Goal: Contribute content

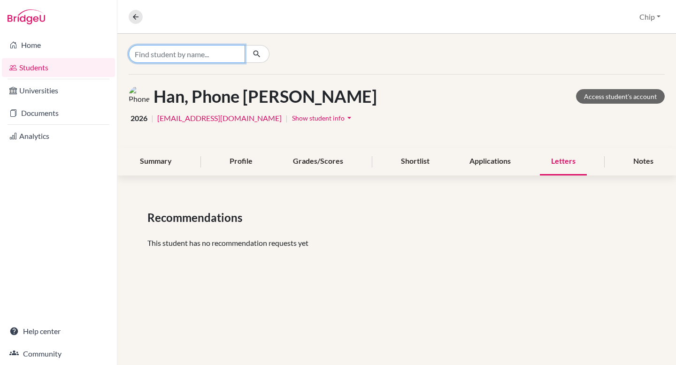
click at [162, 56] on input "Find student by name..." at bounding box center [187, 54] width 116 height 18
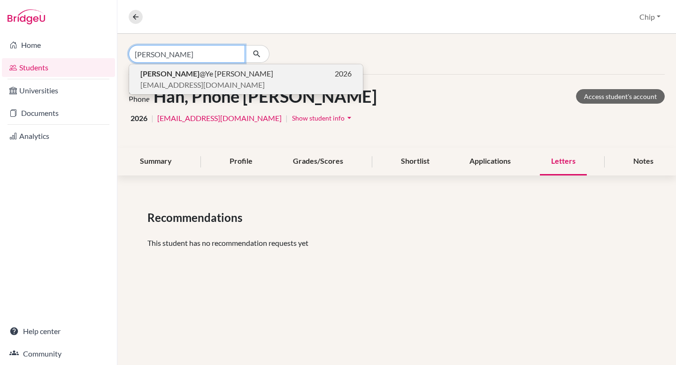
type input "[PERSON_NAME]"
click at [181, 72] on span "[PERSON_NAME] @Ye [PERSON_NAME]" at bounding box center [206, 73] width 133 height 11
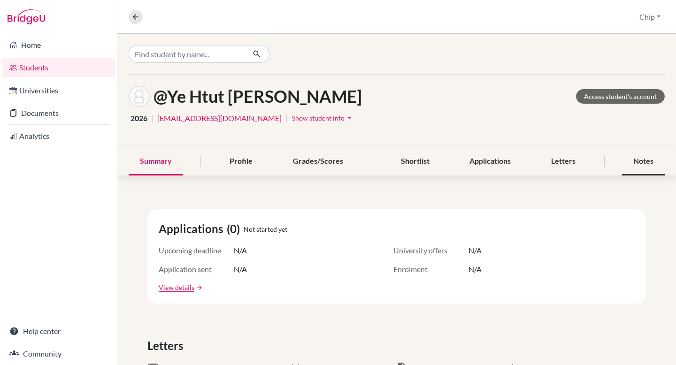
click at [637, 166] on div "Notes" at bounding box center [643, 162] width 43 height 28
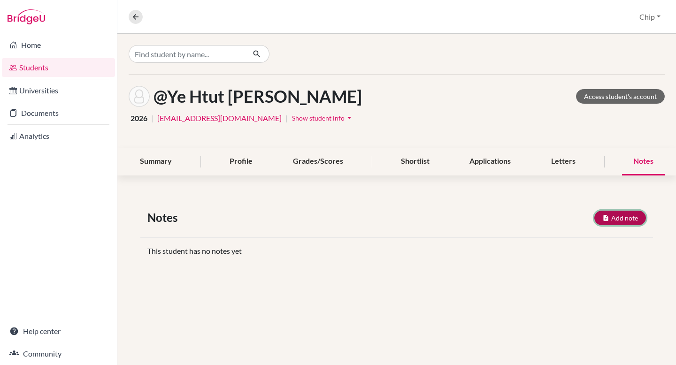
click at [624, 221] on button "Add note" at bounding box center [620, 218] width 52 height 15
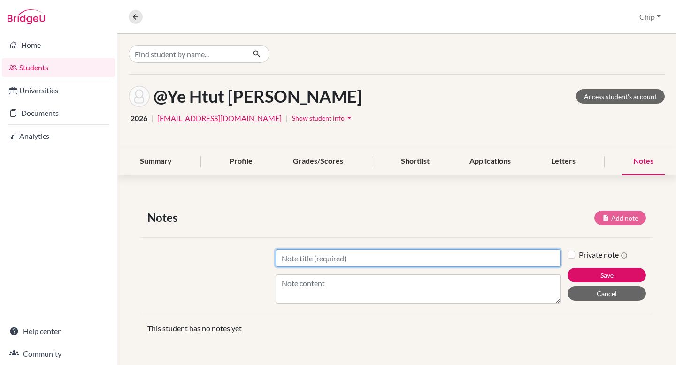
click at [349, 256] on input "Title" at bounding box center [417, 258] width 285 height 18
type input "A"
type input "Sept, 24"
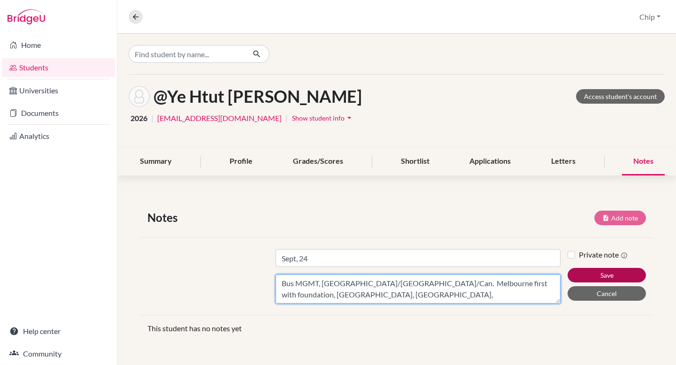
type textarea "Bus MGMT, [GEOGRAPHIC_DATA]/[GEOGRAPHIC_DATA]/Can. Melbourne first with foundat…"
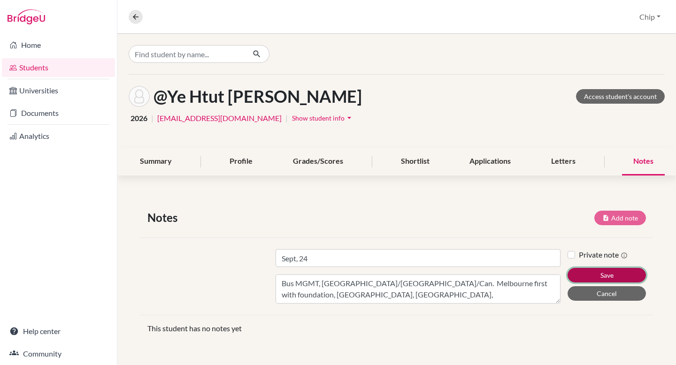
click at [600, 275] on button "Save" at bounding box center [606, 275] width 78 height 15
